Goal: Task Accomplishment & Management: Use online tool/utility

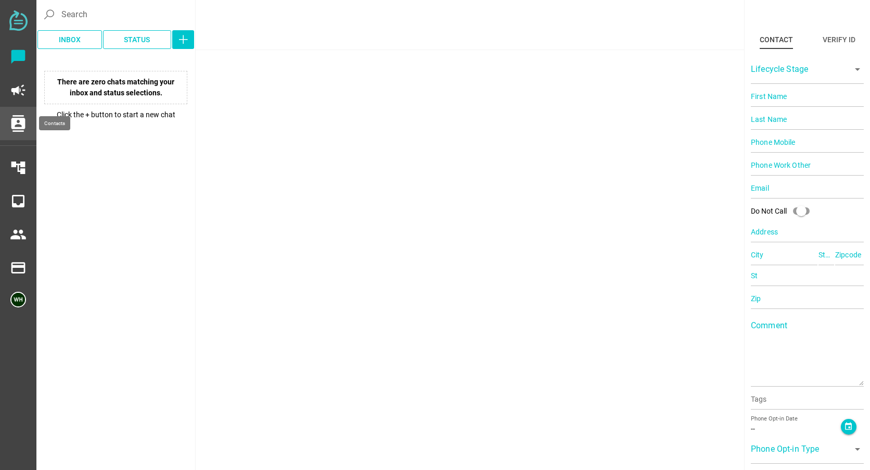
click at [18, 122] on icon "contacts" at bounding box center [18, 123] width 17 height 17
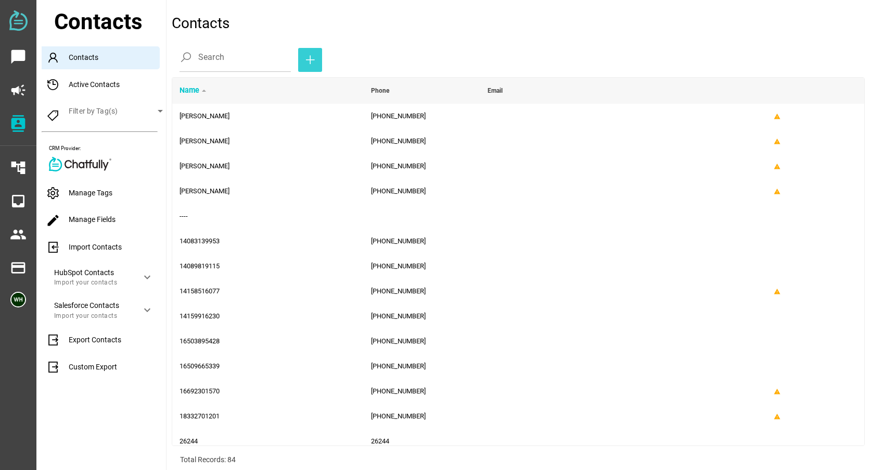
click at [307, 53] on span "button" at bounding box center [310, 60] width 7 height 20
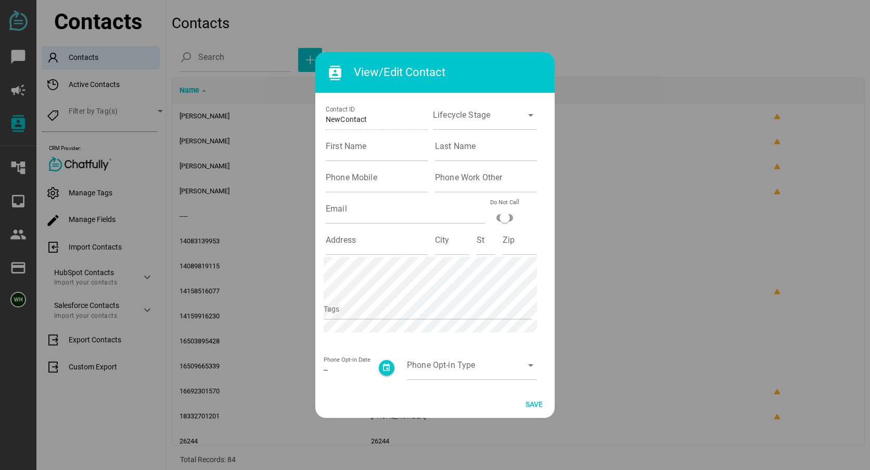
click at [637, 248] on div at bounding box center [435, 235] width 870 height 470
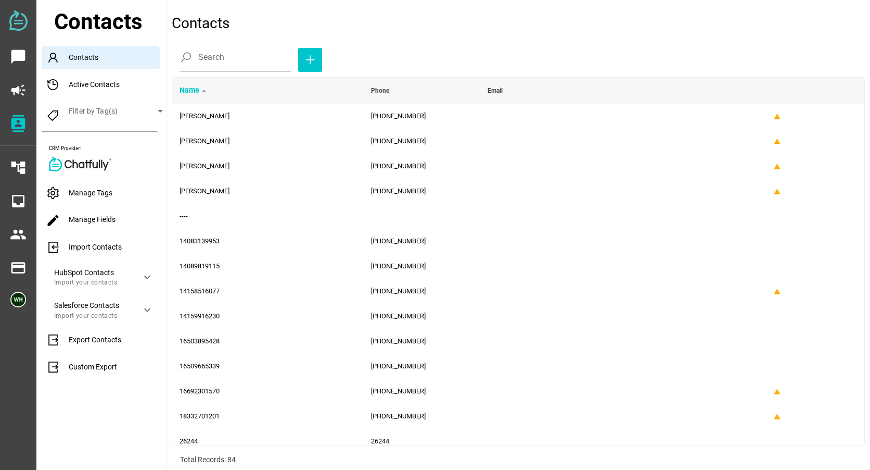
click at [82, 246] on div "Import Contacts" at bounding box center [104, 247] width 124 height 23
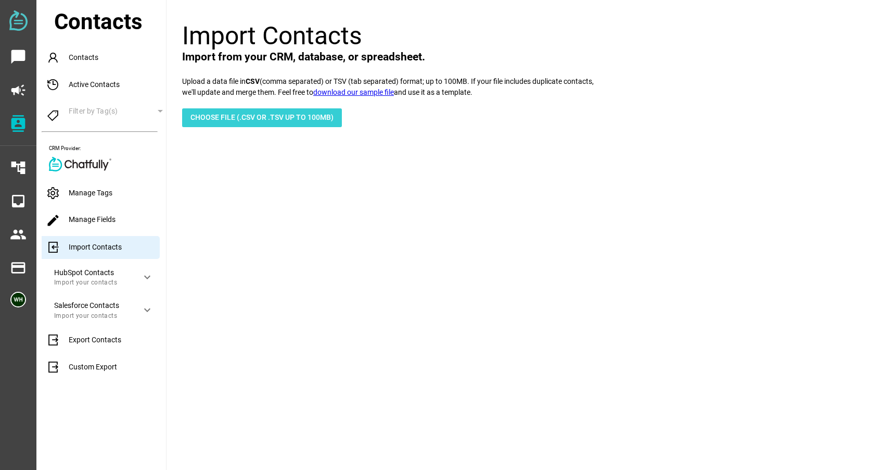
click at [239, 114] on span "Choose File (.csv or .tsv up to 100mb)" at bounding box center [262, 117] width 143 height 12
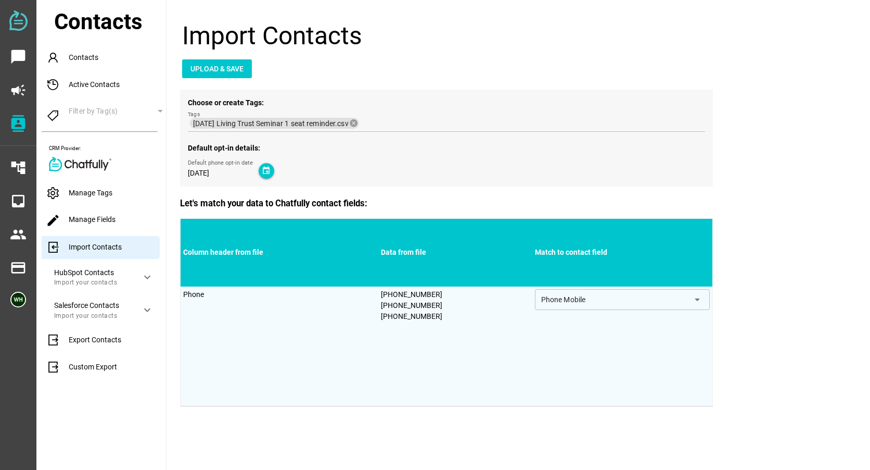
drag, startPoint x: 533, startPoint y: 383, endPoint x: 529, endPoint y: 372, distance: 12.0
click at [533, 383] on td "Phone Mobile arrow_drop_down" at bounding box center [623, 346] width 181 height 120
click at [218, 66] on span "Upload & Save" at bounding box center [217, 68] width 53 height 12
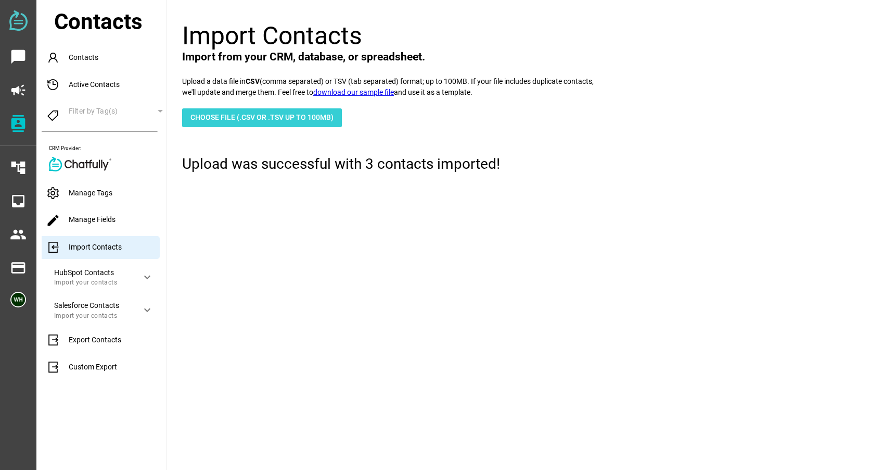
click at [220, 118] on span "Choose File (.csv or .tsv up to 100mb)" at bounding box center [262, 117] width 143 height 12
type input "C:\fakepath\[DATE] Living Trust Seminar 2 seat reminder.csv"
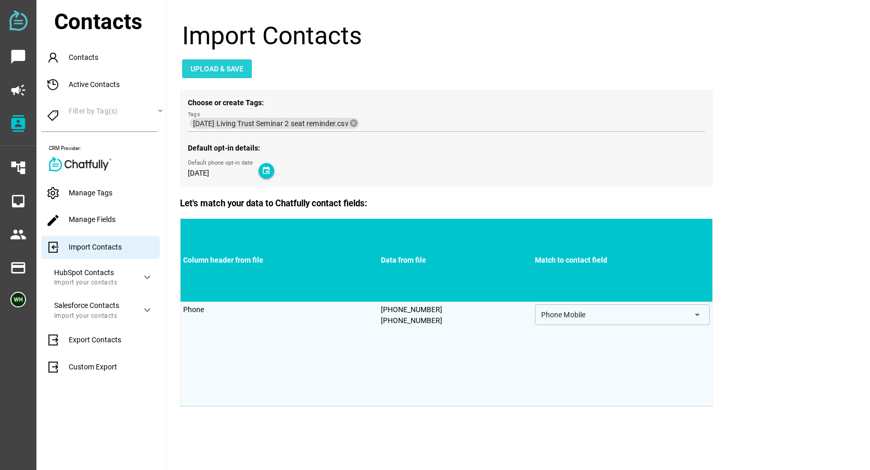
click at [224, 70] on span "Upload & Save" at bounding box center [217, 68] width 53 height 12
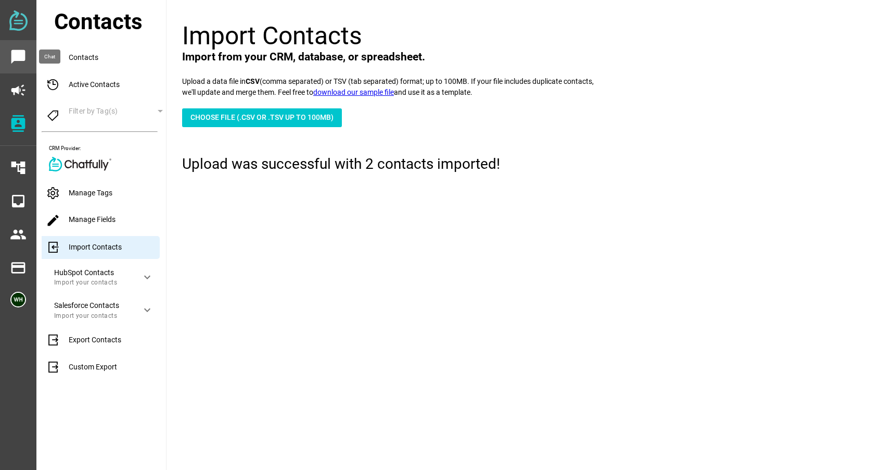
click at [26, 56] on div "chat_bubble" at bounding box center [18, 56] width 36 height 33
click at [21, 56] on icon "chat_bubble" at bounding box center [18, 56] width 17 height 17
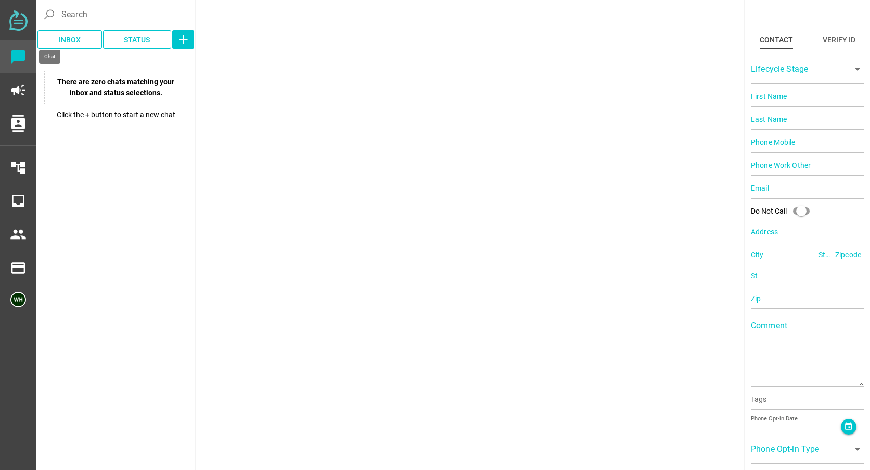
click at [21, 49] on icon "chat_bubble" at bounding box center [18, 56] width 17 height 17
click at [21, 87] on icon "campaign" at bounding box center [18, 90] width 17 height 17
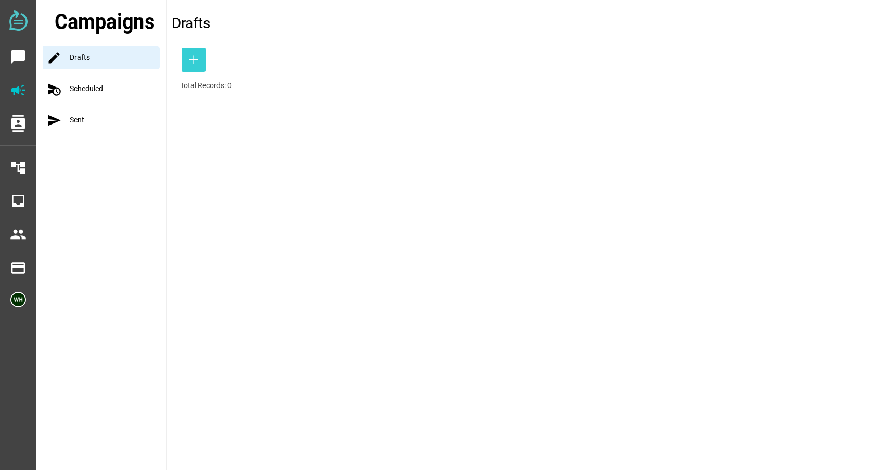
click at [198, 52] on span "button" at bounding box center [194, 60] width 24 height 24
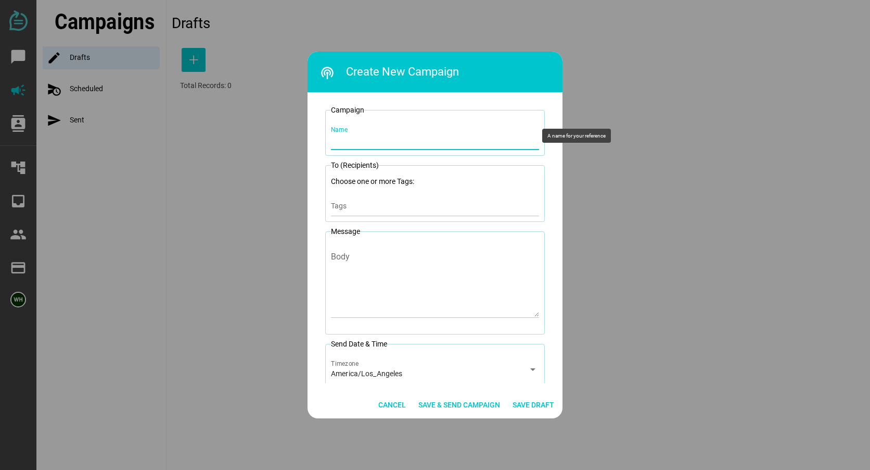
click at [353, 135] on input "Name" at bounding box center [435, 135] width 208 height 29
type input "[DATE] 2 seat LT seminar reminder"
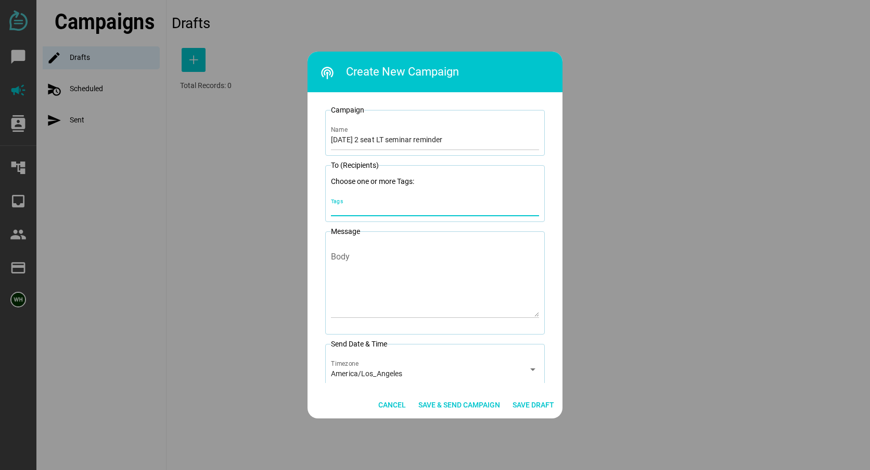
click at [356, 209] on input "Tags" at bounding box center [435, 208] width 208 height 12
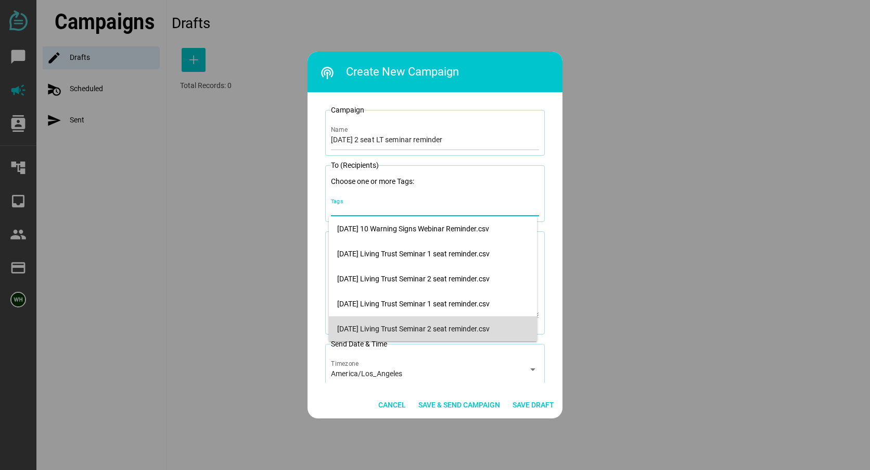
click at [377, 322] on div "[DATE] Living Trust Seminar 2 seat reminder.csv" at bounding box center [433, 328] width 192 height 17
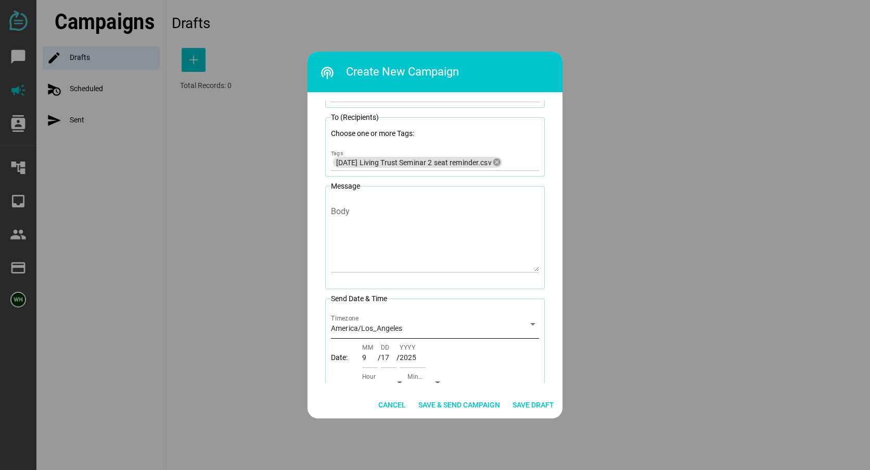
scroll to position [43, 0]
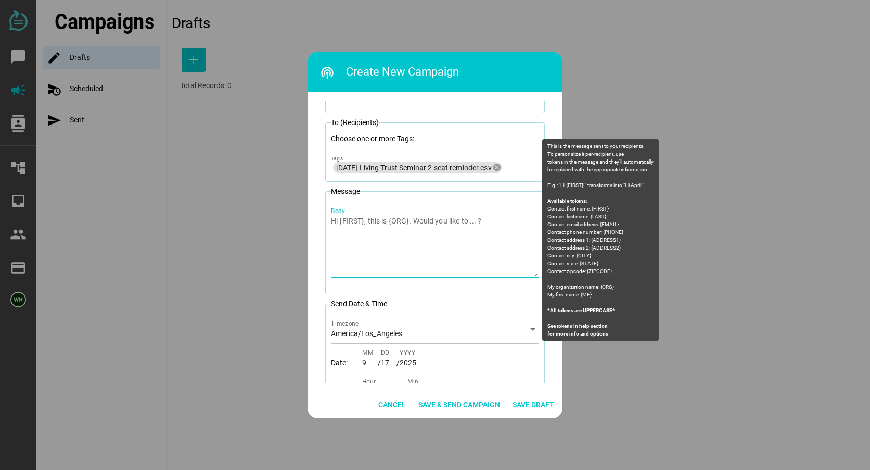
click at [339, 209] on div "Body" at bounding box center [435, 239] width 208 height 75
click at [339, 216] on textarea "Body" at bounding box center [435, 246] width 208 height 61
paste textarea "[PERSON_NAME] [PERSON_NAME] Law: You are registered for 2 seats at the Living T…"
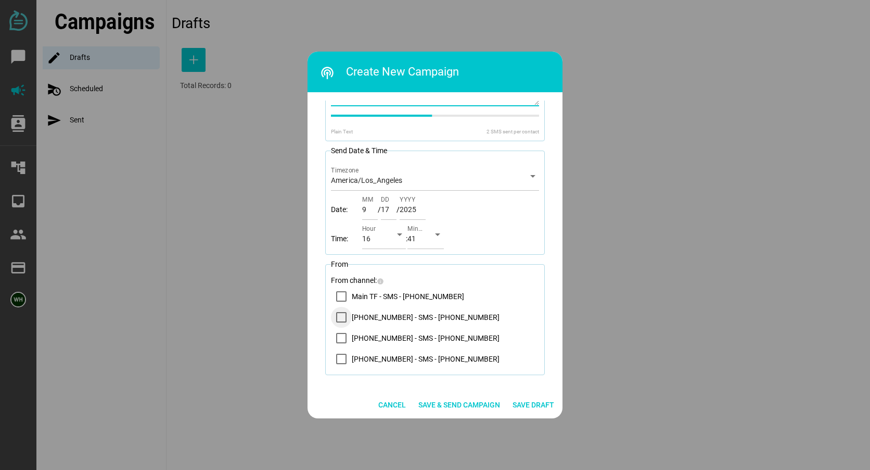
scroll to position [217, 0]
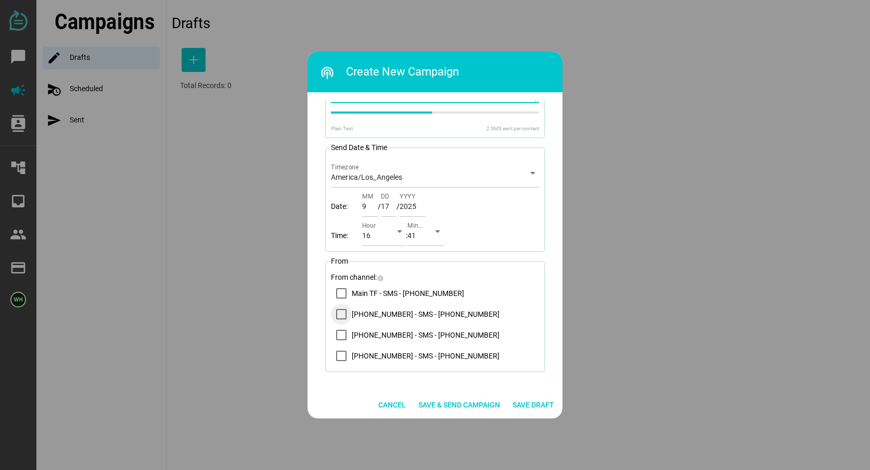
type textarea "[PERSON_NAME] [PERSON_NAME] Law: You are registered for 2 seats at the Living T…"
click at [339, 307] on div "14083569200 - SMS - (408) 356-9200" at bounding box center [341, 313] width 21 height 21
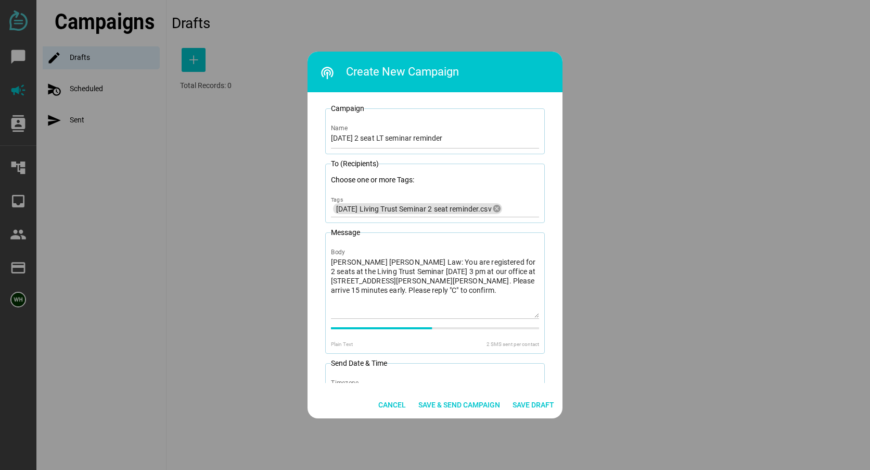
scroll to position [0, 0]
click at [457, 404] on span "Save & Send Campaign" at bounding box center [460, 404] width 82 height 12
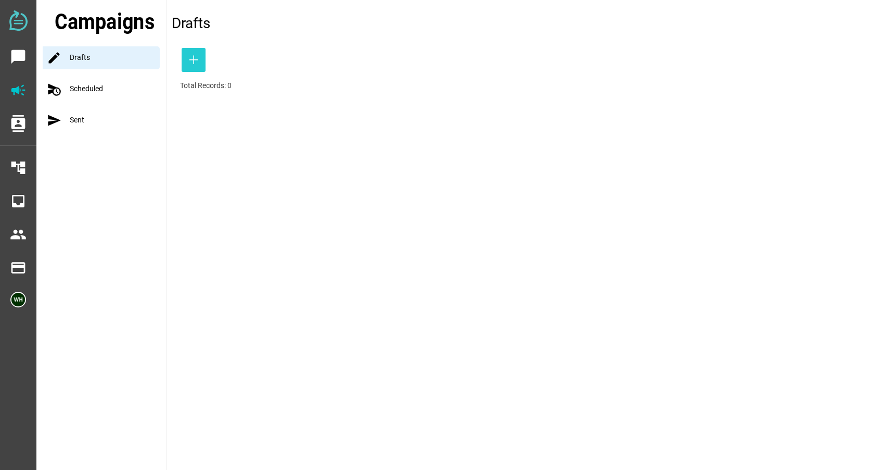
click at [194, 50] on span "button" at bounding box center [193, 60] width 7 height 20
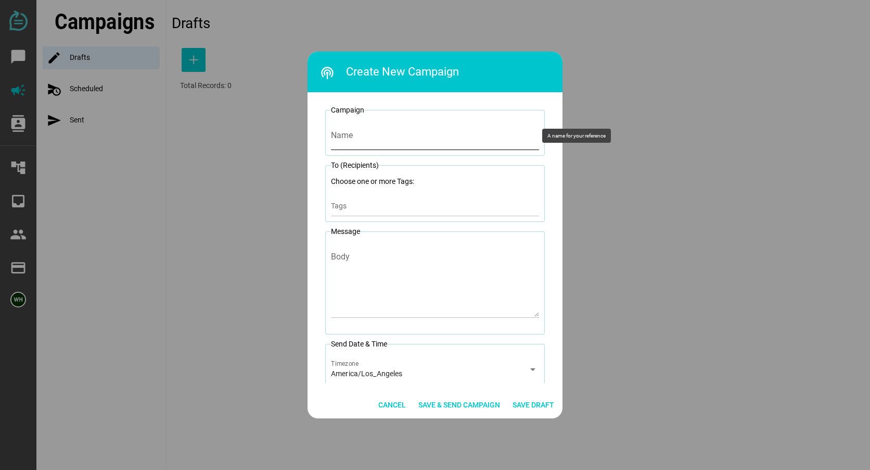
click at [341, 142] on input "Name" at bounding box center [435, 135] width 208 height 29
type input "[DATE] 1 seat LT Seminar Reminder"
click at [352, 205] on input "Tags" at bounding box center [435, 208] width 208 height 12
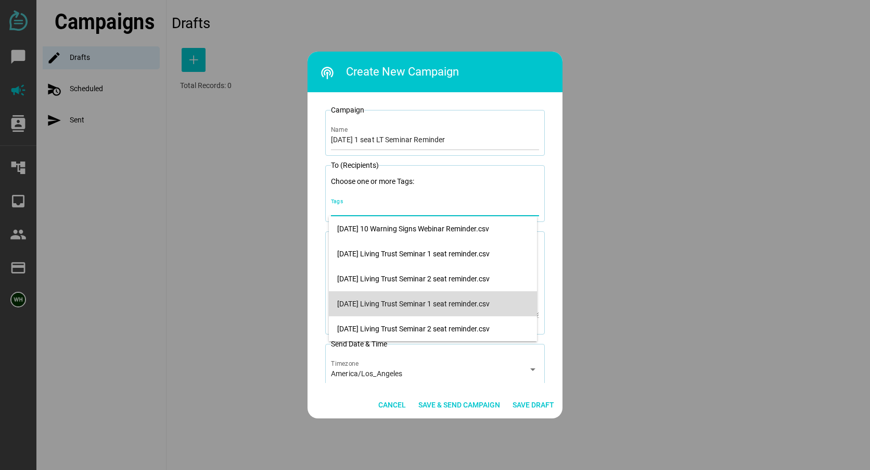
click at [372, 301] on div "[DATE] Living Trust Seminar 1 seat reminder.csv" at bounding box center [433, 303] width 192 height 9
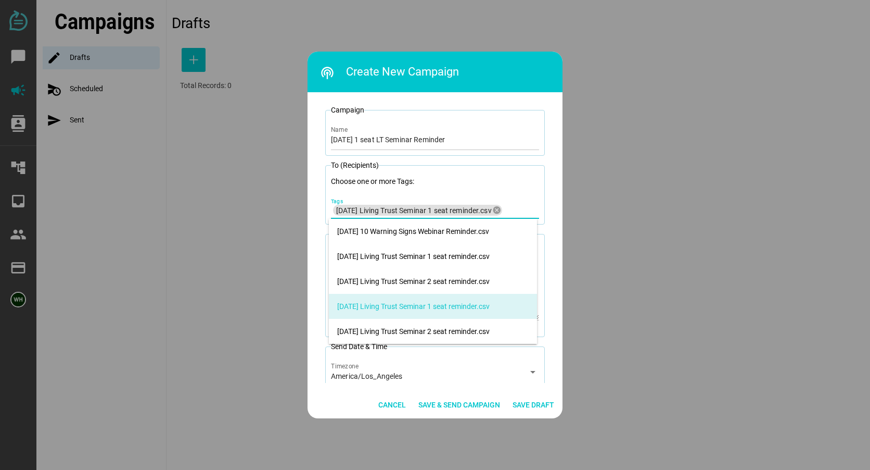
click at [550, 280] on div "Campaign ID: [DATE] 1 seat LT Seminar Reminder Name To (Recipients) Choose one …" at bounding box center [435, 241] width 238 height 282
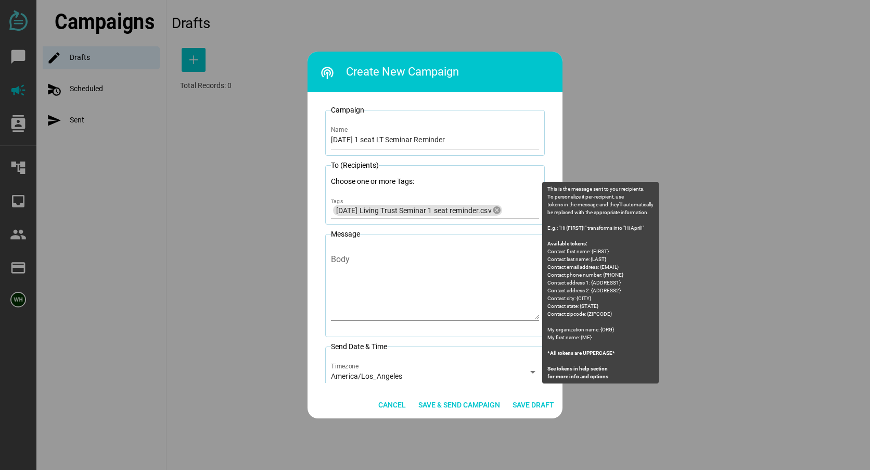
click at [359, 265] on textarea "Body" at bounding box center [435, 288] width 208 height 61
paste textarea "[PERSON_NAME] [PERSON_NAME] Law: You are registered for 2 seats at the Living T…"
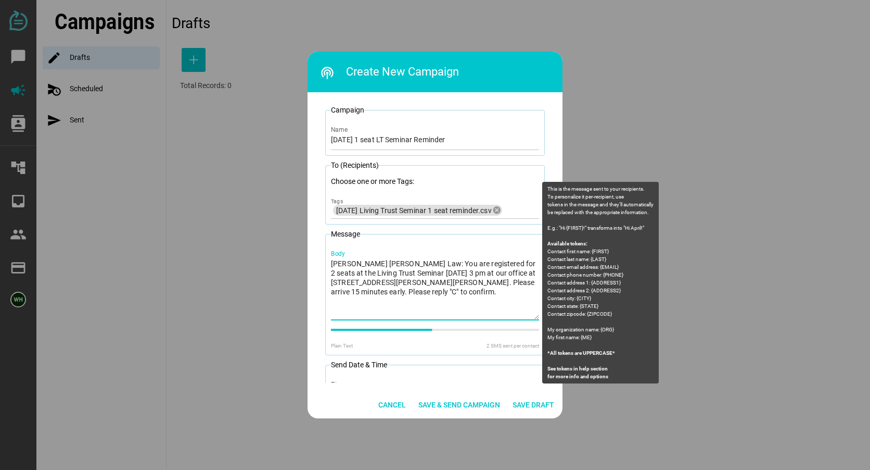
click at [484, 263] on textarea "[PERSON_NAME] [PERSON_NAME] Law: You are registered for 2 seats at the Living T…" at bounding box center [435, 288] width 208 height 61
click at [504, 262] on textarea "[PERSON_NAME] [PERSON_NAME] Law: You are registered for 1 seats at the Living T…" at bounding box center [435, 288] width 208 height 61
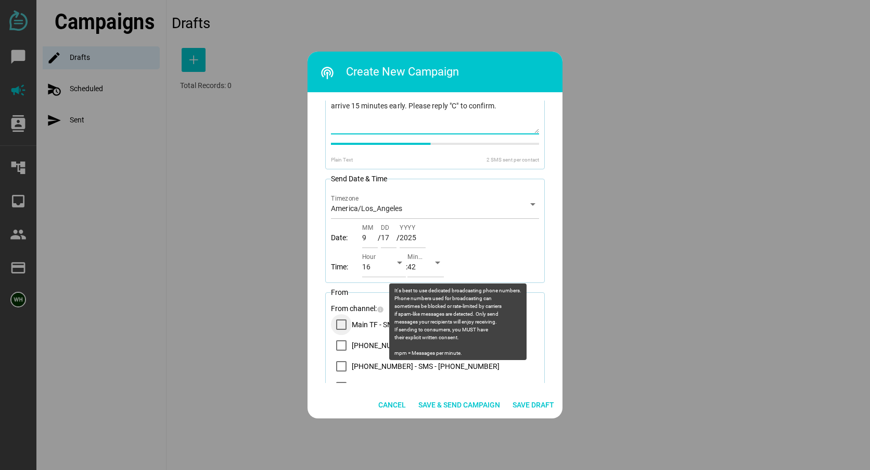
scroll to position [217, 0]
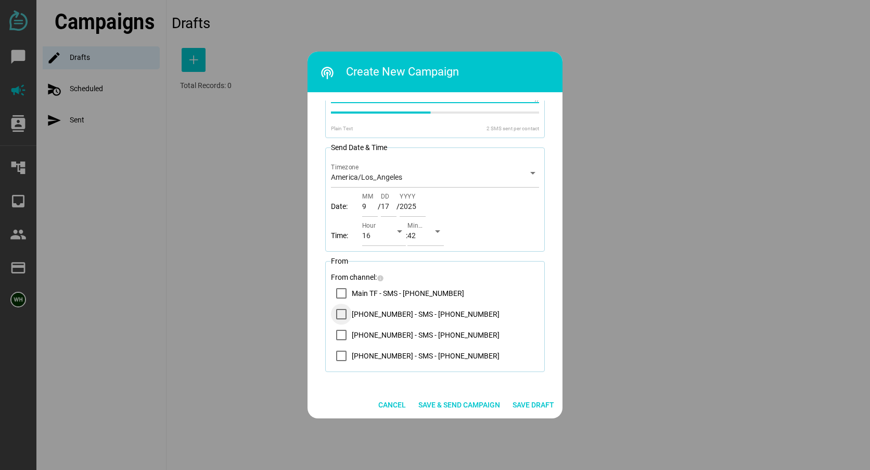
type textarea "[PERSON_NAME] [PERSON_NAME] Law: You are registered for 1 seat at the Living Tr…"
click at [344, 314] on div "14083569200 - SMS - (408) 356-9200" at bounding box center [341, 314] width 10 height 10
click at [457, 404] on span "Save & Send Campaign" at bounding box center [460, 404] width 82 height 12
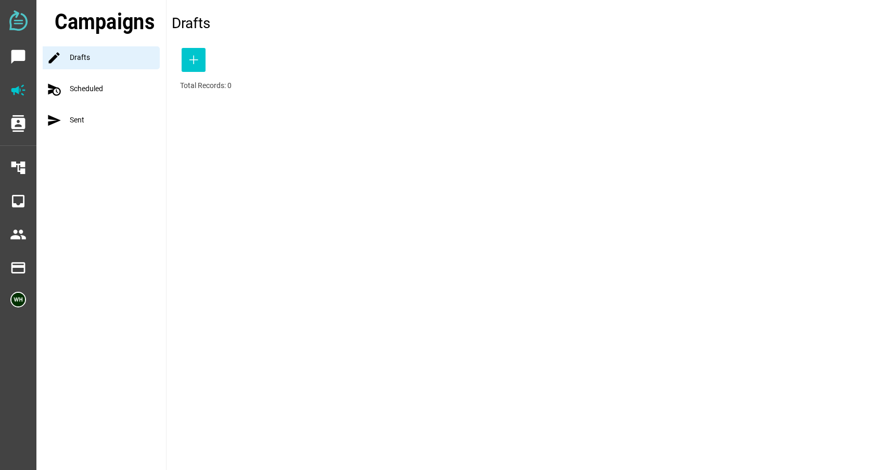
click at [90, 90] on div "schedule_send Scheduled" at bounding box center [104, 89] width 123 height 23
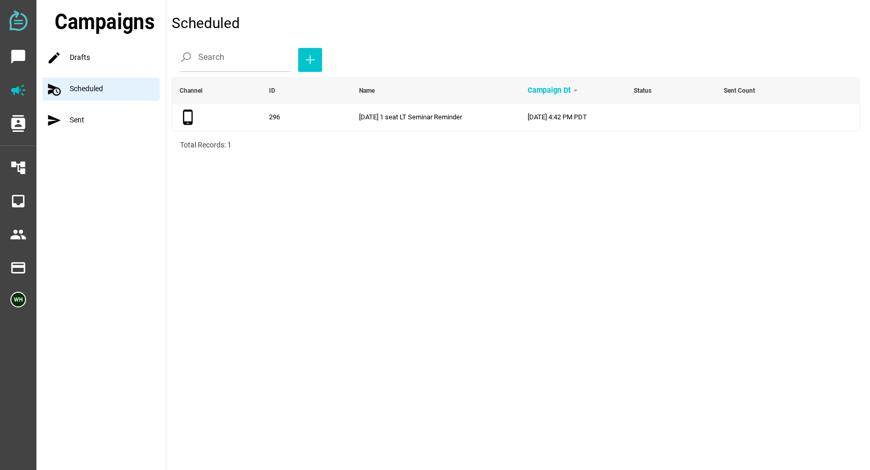
click at [82, 120] on div "send Sent" at bounding box center [104, 120] width 123 height 23
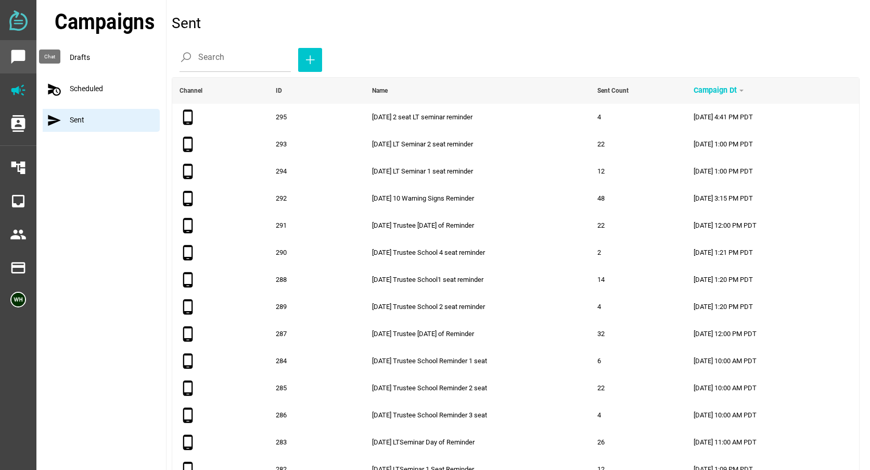
click at [18, 56] on icon "chat_bubble" at bounding box center [18, 56] width 17 height 17
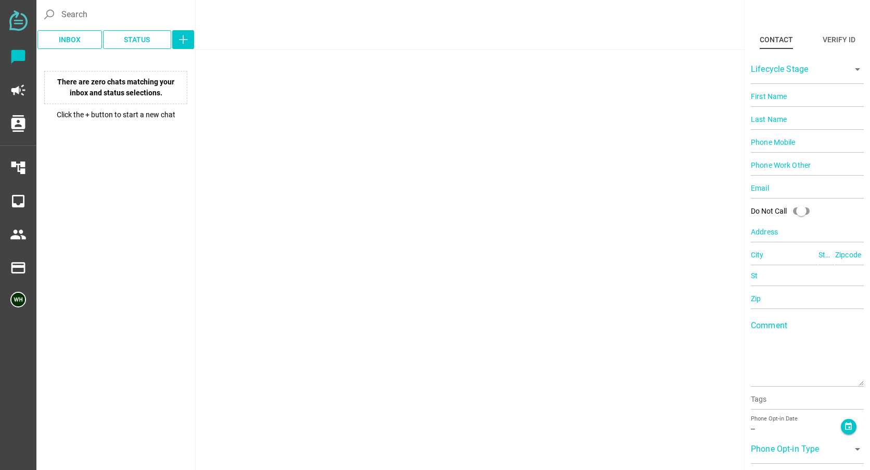
type input "17604738409"
